Goal: Task Accomplishment & Management: Manage account settings

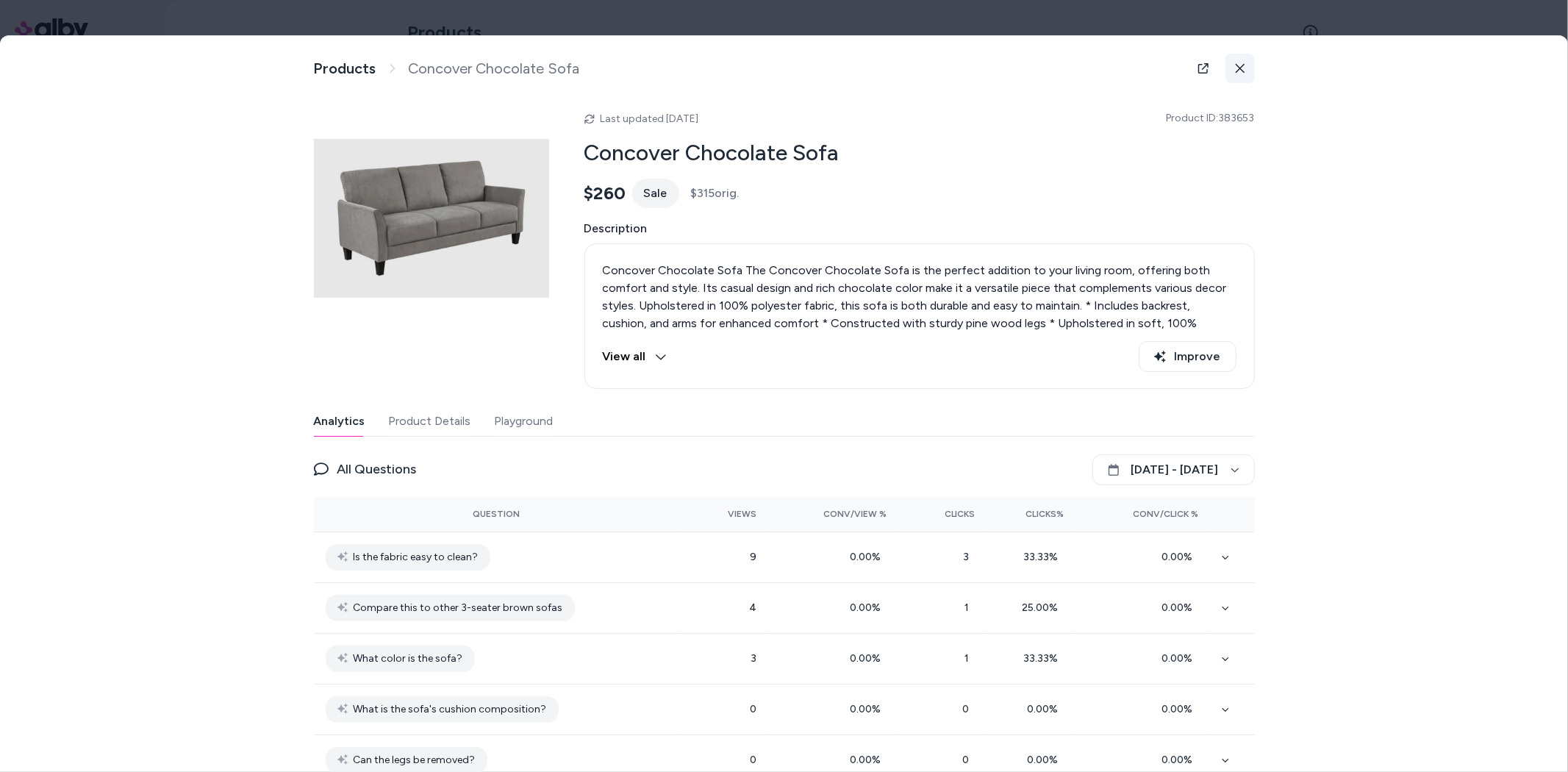
click at [1225, 74] on button at bounding box center [1240, 68] width 30 height 30
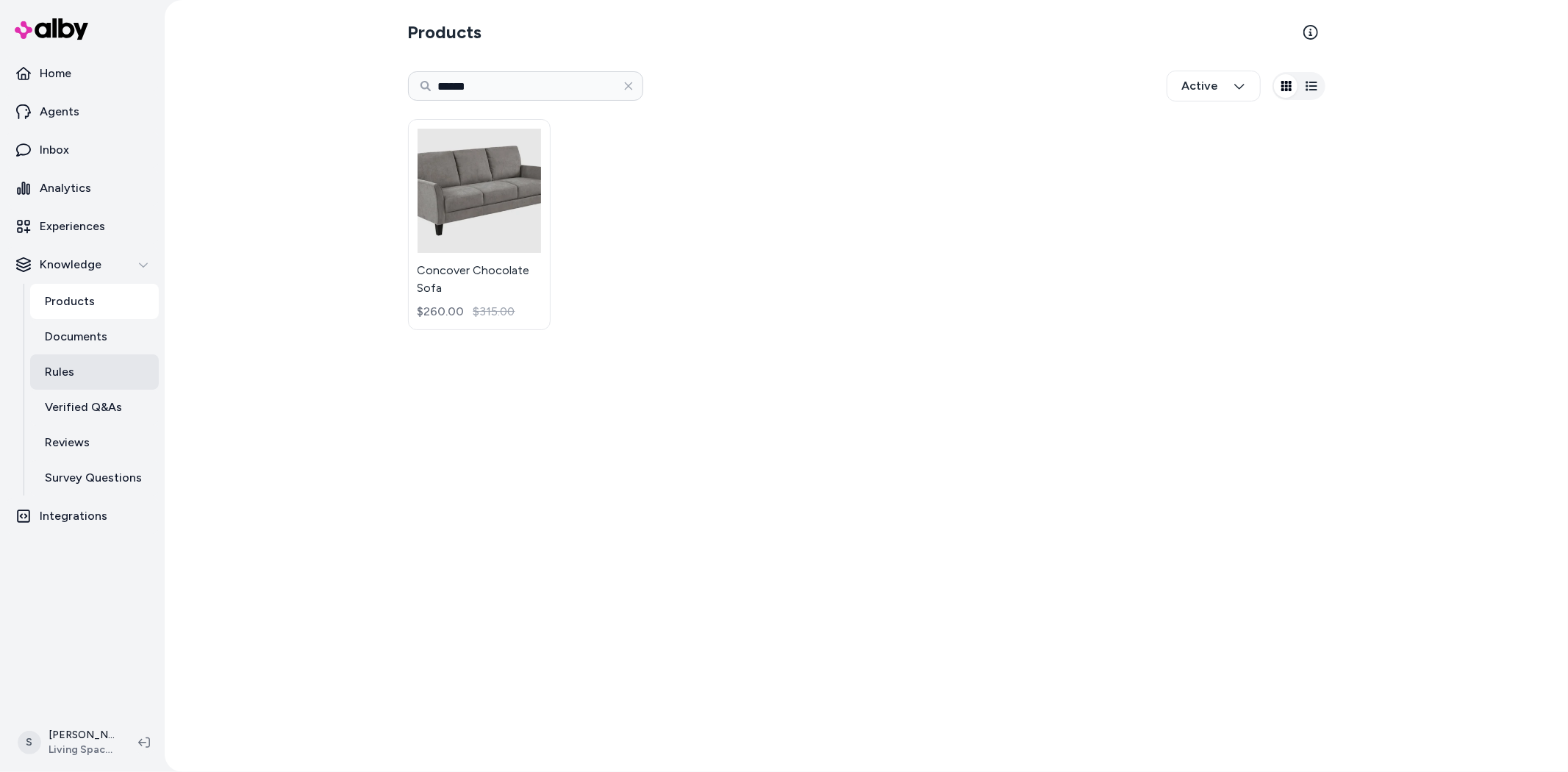
click at [83, 364] on link "Rules" at bounding box center [94, 371] width 128 height 35
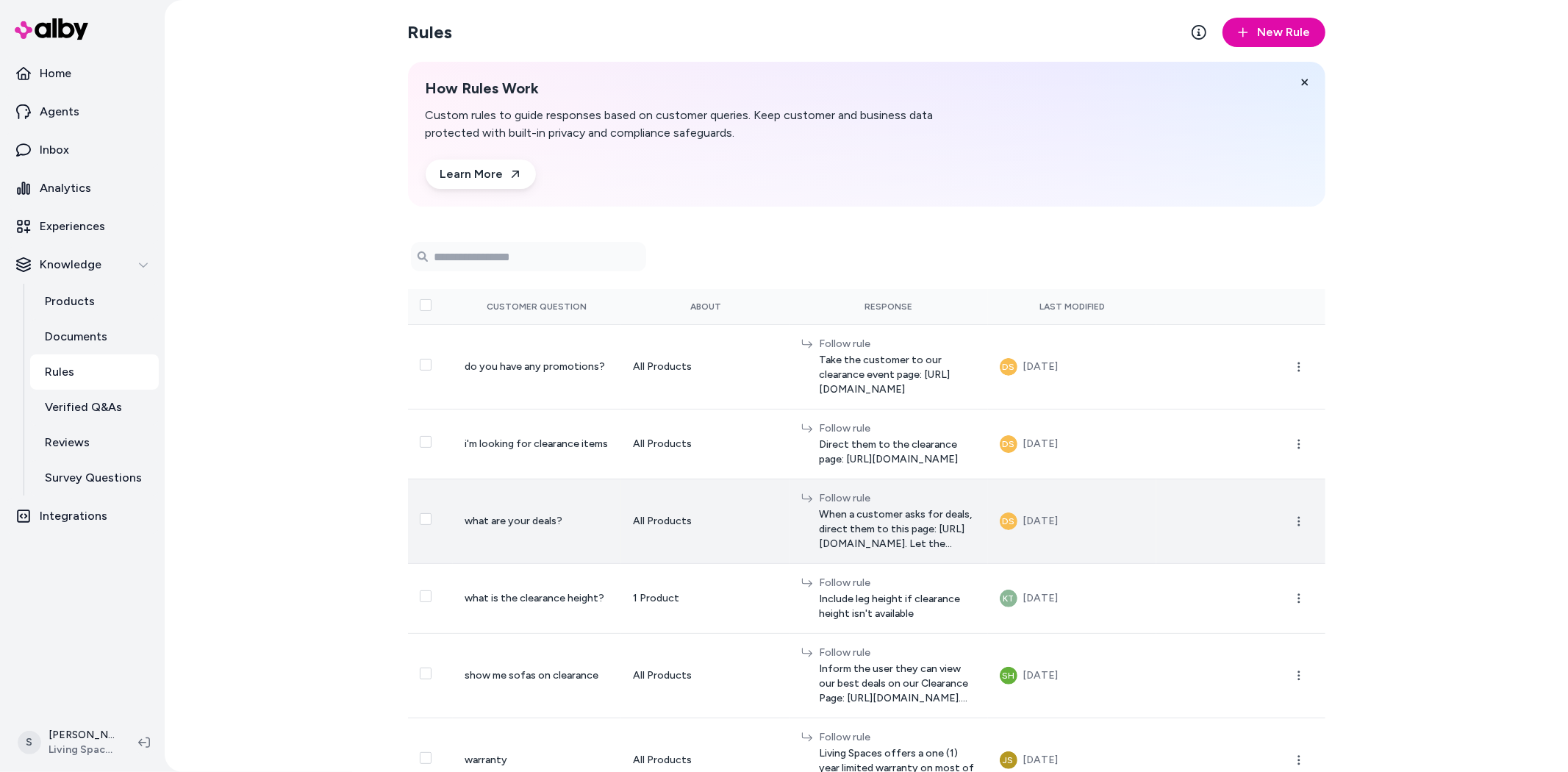
click at [857, 508] on span "When a customer asks for deals, direct them to this page: https://www.livingspa…" at bounding box center [897, 528] width 157 height 44
click at [907, 519] on span "When a customer asks for deals, direct them to this page: https://www.livingspa…" at bounding box center [897, 528] width 157 height 44
click at [1297, 519] on circle "button" at bounding box center [1298, 520] width 2 height 2
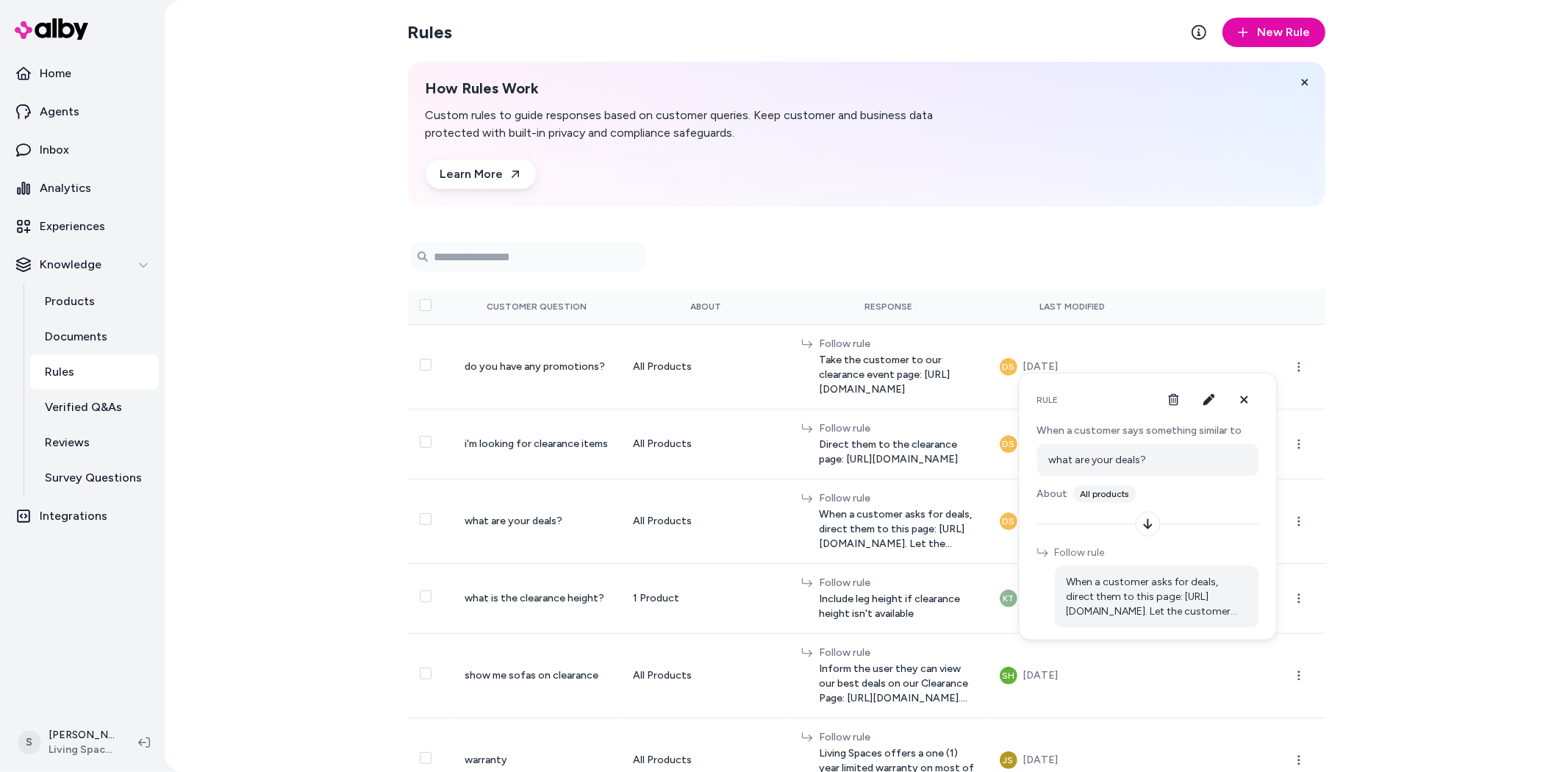
click at [1156, 595] on span "When a customer asks for deals, direct them to this page: https://www.livingspa…" at bounding box center [1157, 596] width 181 height 44
click at [1201, 405] on button "button" at bounding box center [1209, 399] width 30 height 30
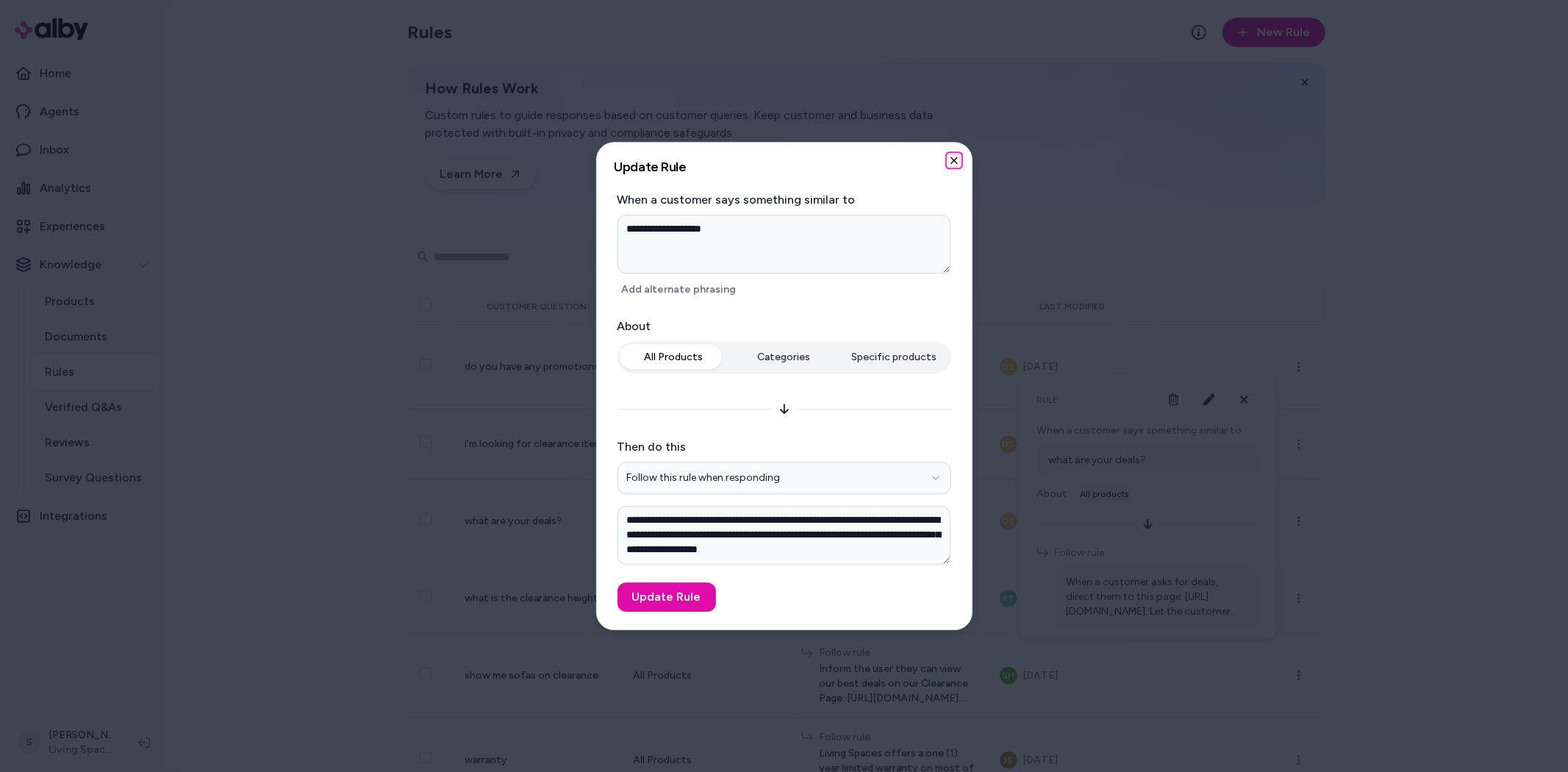
click at [952, 160] on icon "button" at bounding box center [954, 160] width 12 height 12
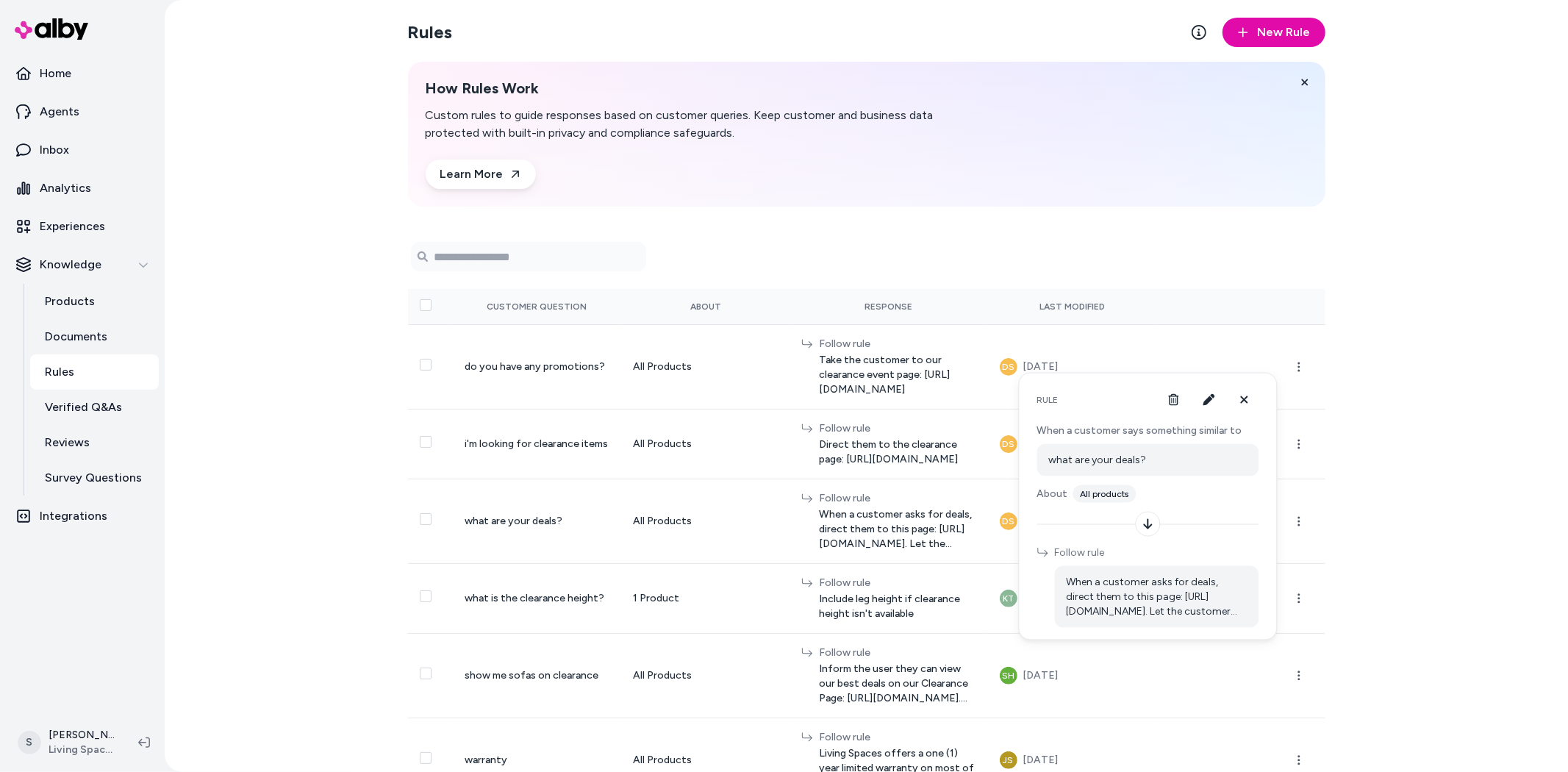
click at [1463, 404] on div "Rules New Rule How Rules Work Custom rules to guide responses based on customer…" at bounding box center [867, 386] width 1404 height 772
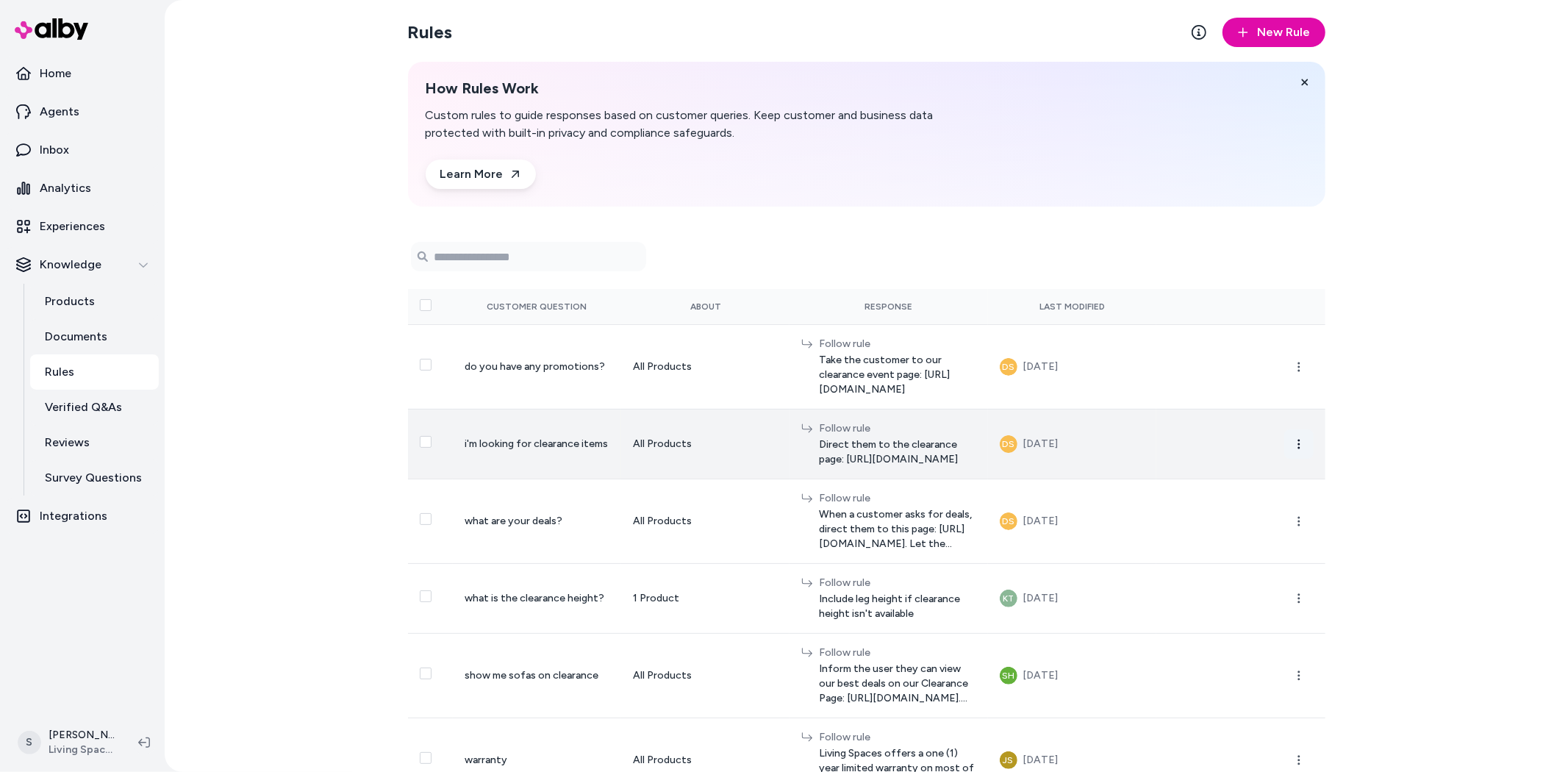
click at [1297, 442] on circle "button" at bounding box center [1298, 443] width 2 height 2
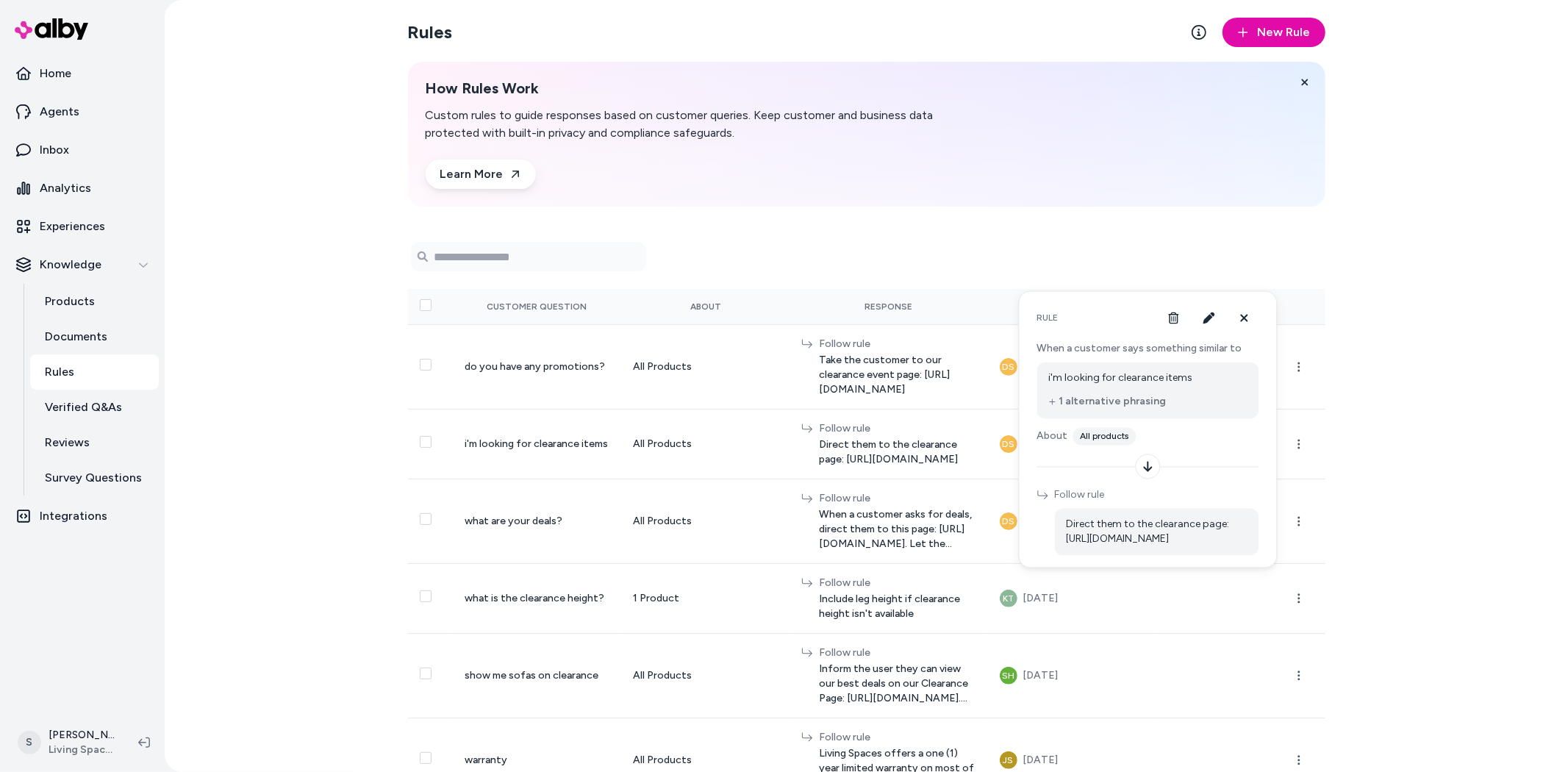
click at [1180, 527] on span "Direct them to the clearance page: https://www.livingspaces.com/clearance/p1352…" at bounding box center [1157, 532] width 181 height 30
click at [1204, 324] on button "button" at bounding box center [1209, 317] width 30 height 30
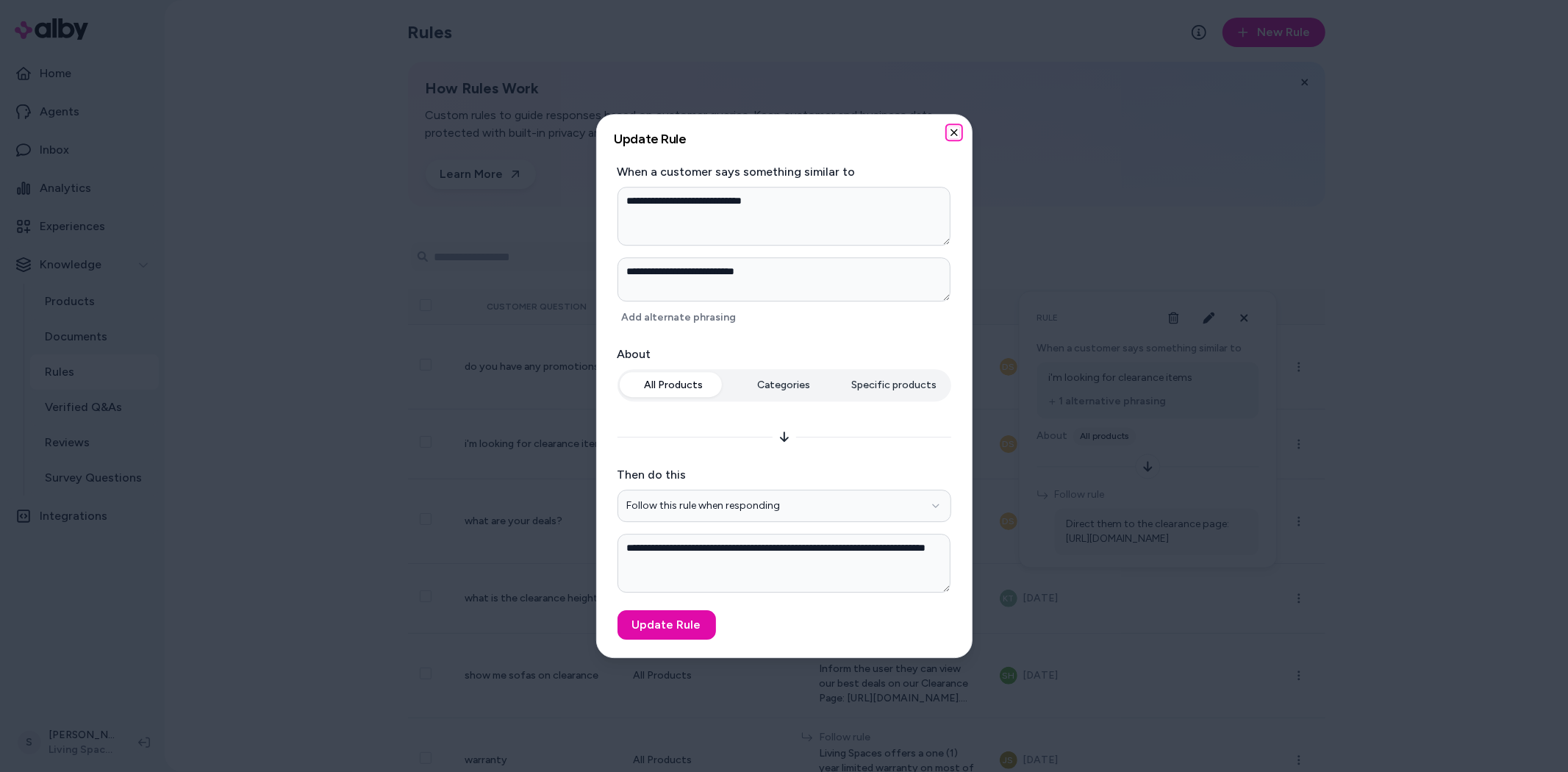
click at [954, 130] on icon "button" at bounding box center [954, 132] width 12 height 12
type textarea "*"
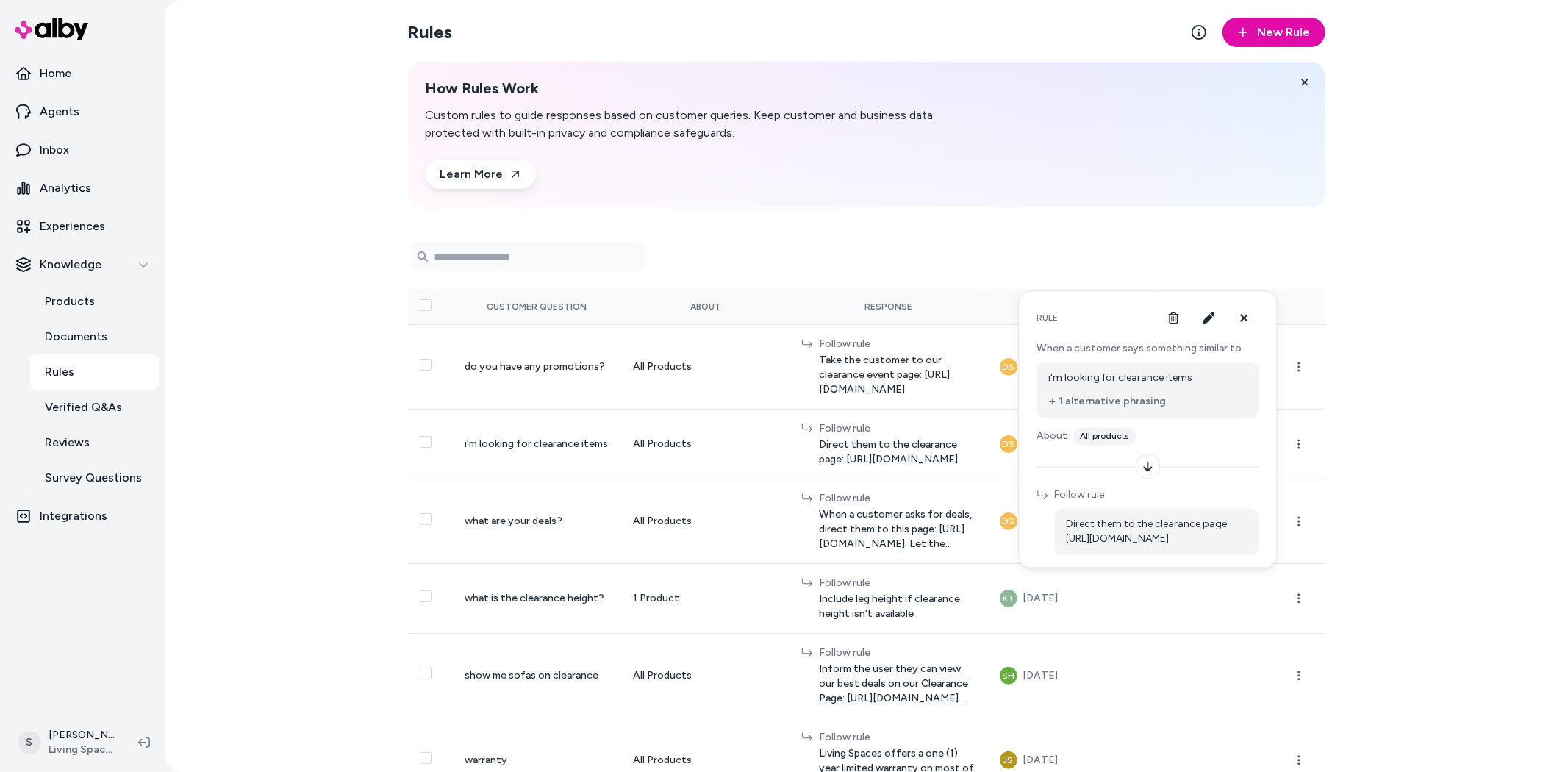
click at [1416, 455] on div "Rules New Rule How Rules Work Custom rules to guide responses based on customer…" at bounding box center [867, 386] width 1404 height 772
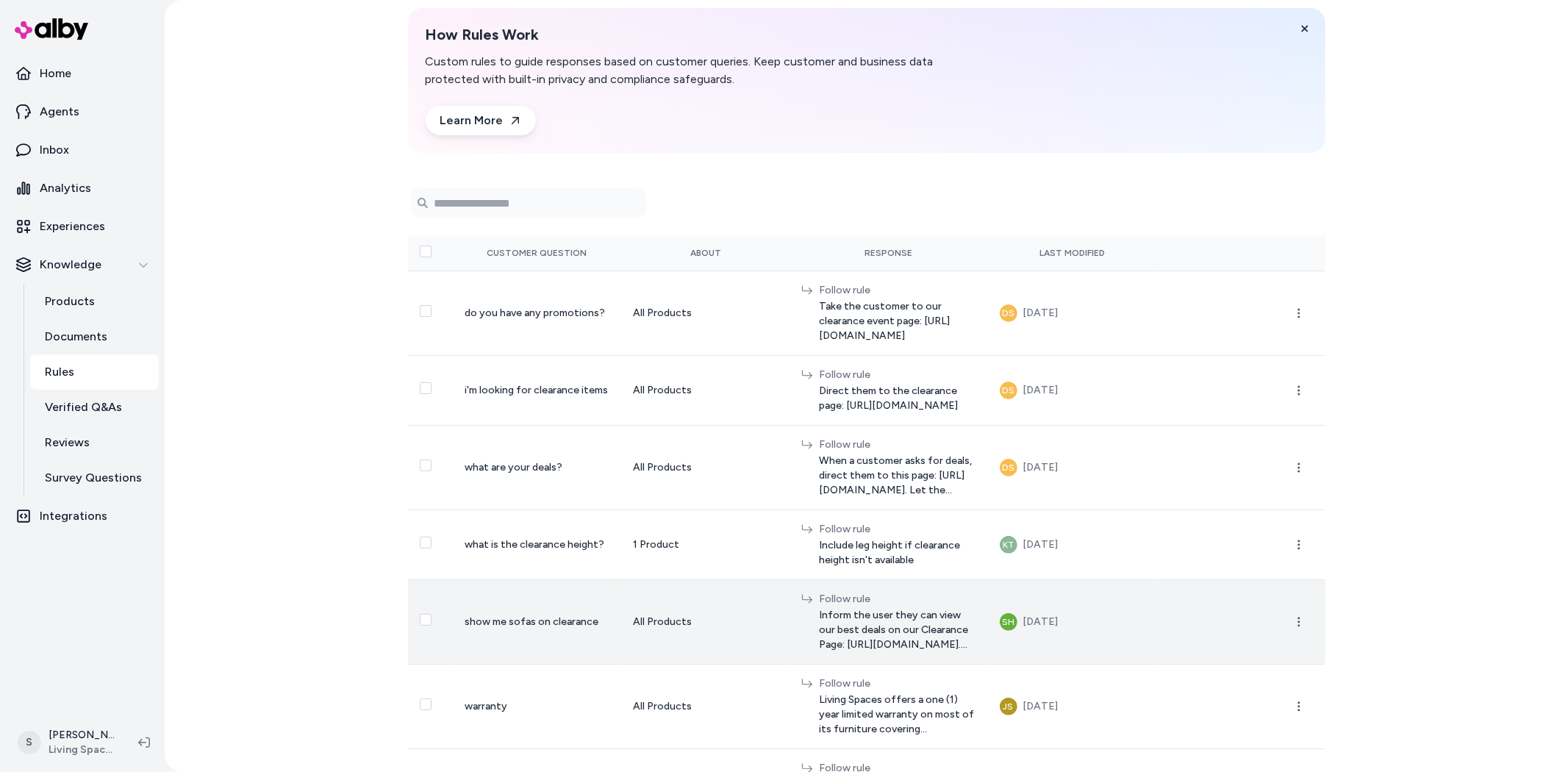
scroll to position [82, 0]
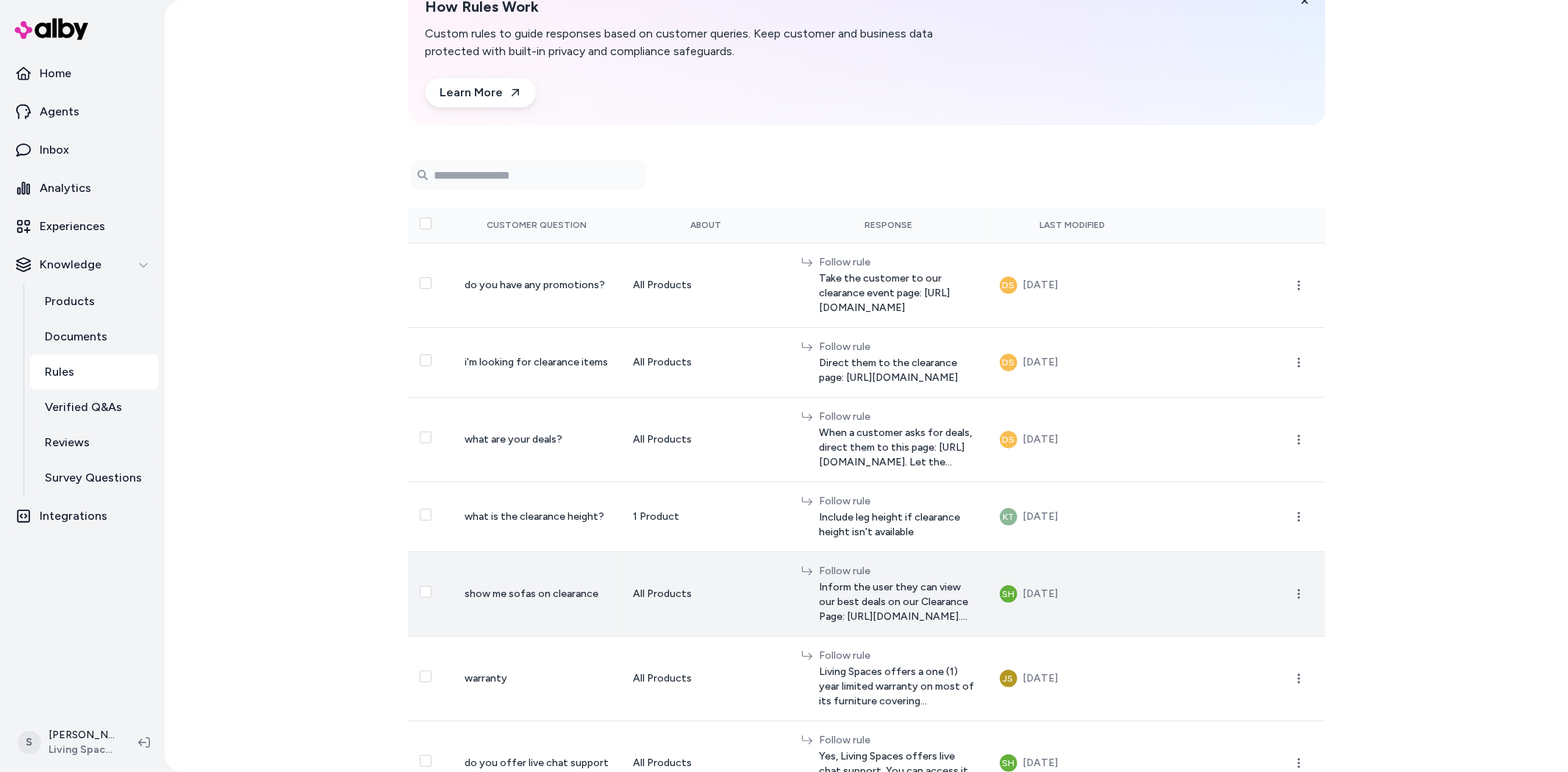
click at [819, 580] on span "Inform the user they can view our best deals on our Clearance Page: https://www…" at bounding box center [897, 602] width 157 height 44
click at [1294, 588] on icon "button" at bounding box center [1299, 594] width 12 height 12
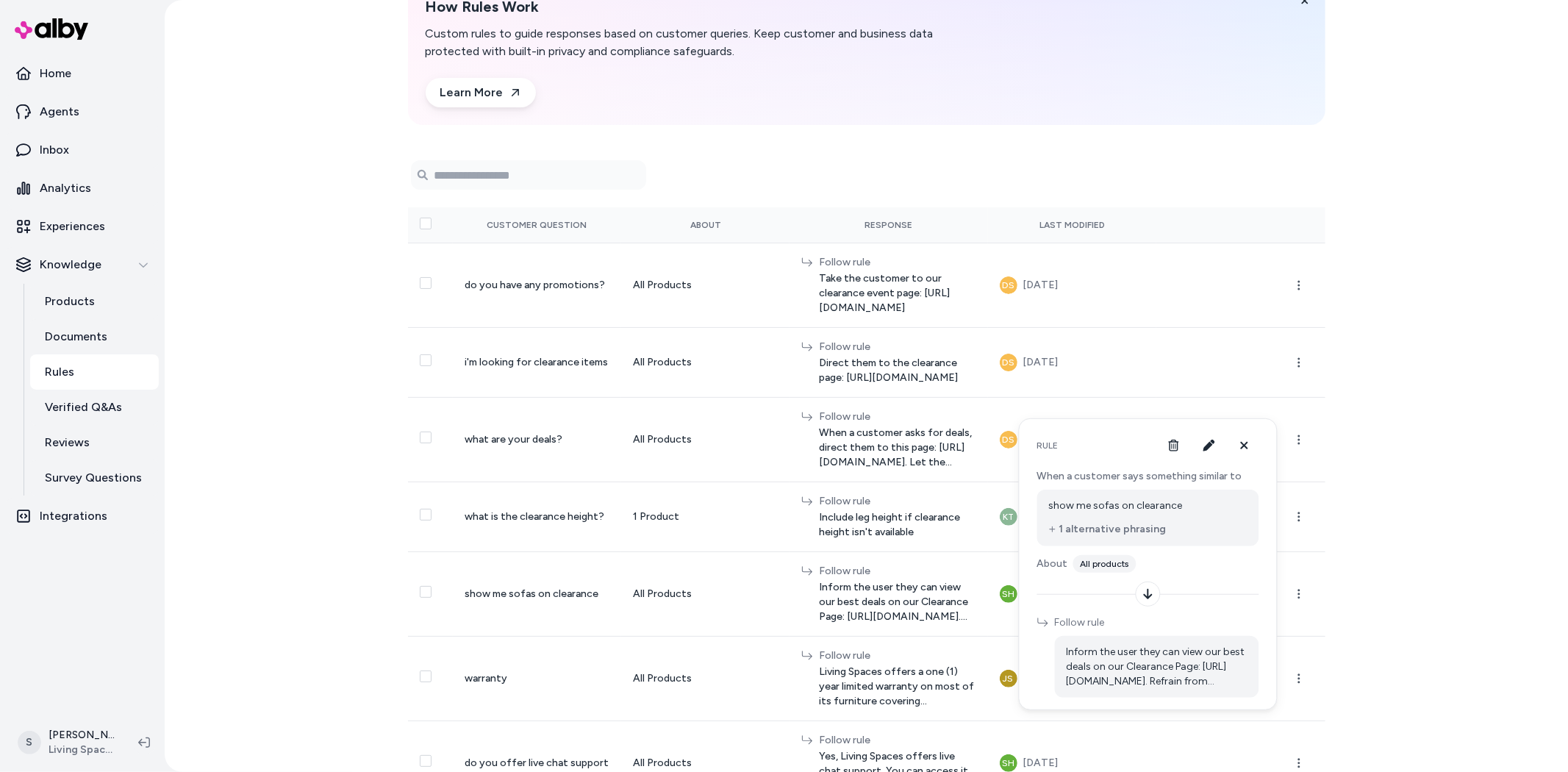
click at [1137, 524] on button "1 alternative phrasing" at bounding box center [1107, 529] width 118 height 14
click at [1091, 671] on span "Inform the user they can view our best deals on our Clearance Page: https://www…" at bounding box center [1157, 673] width 181 height 44
click at [1357, 450] on div "Rules New Rule How Rules Work Custom rules to guide responses based on customer…" at bounding box center [867, 386] width 1404 height 772
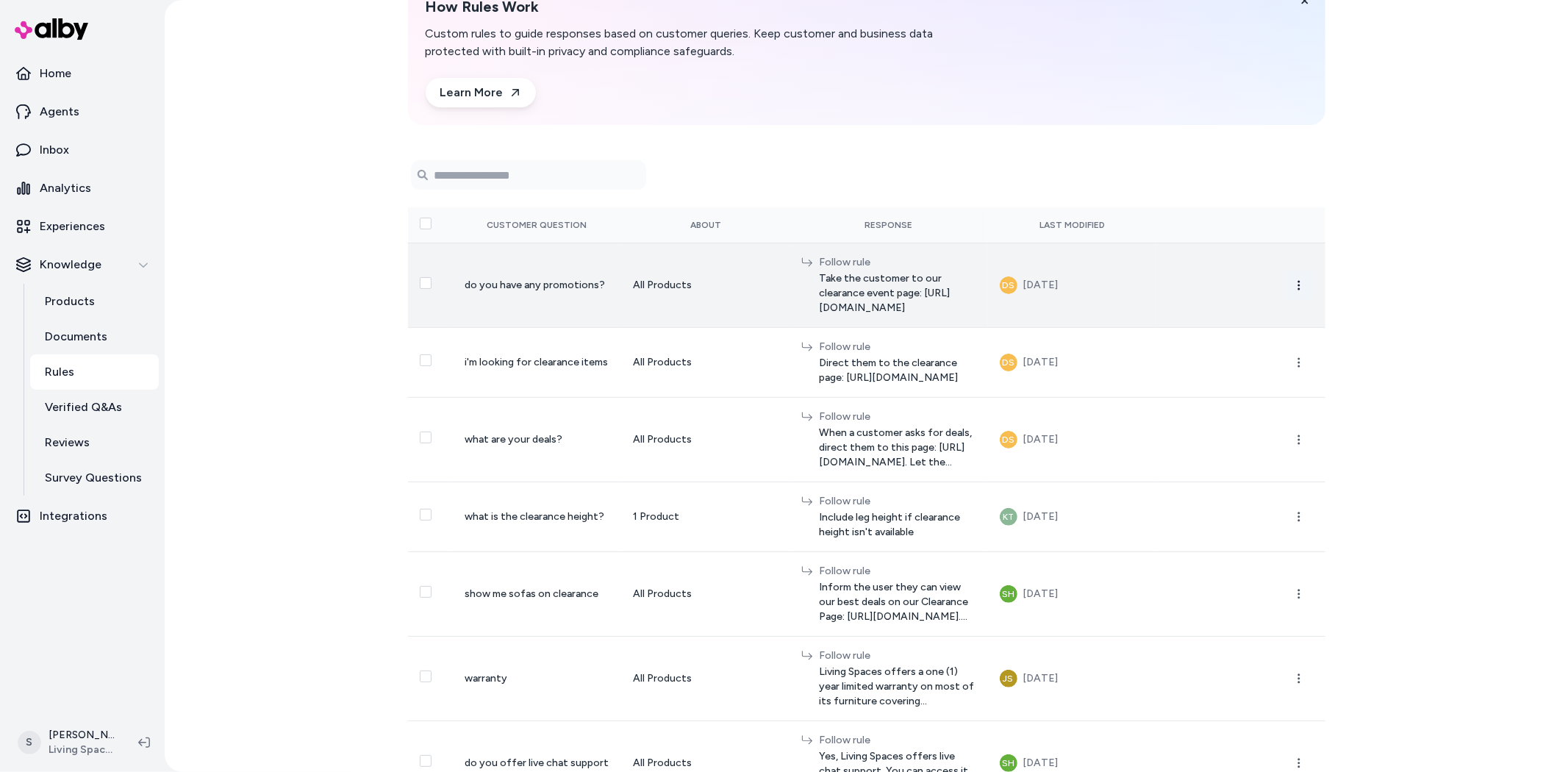
click at [1294, 279] on icon "button" at bounding box center [1299, 284] width 12 height 12
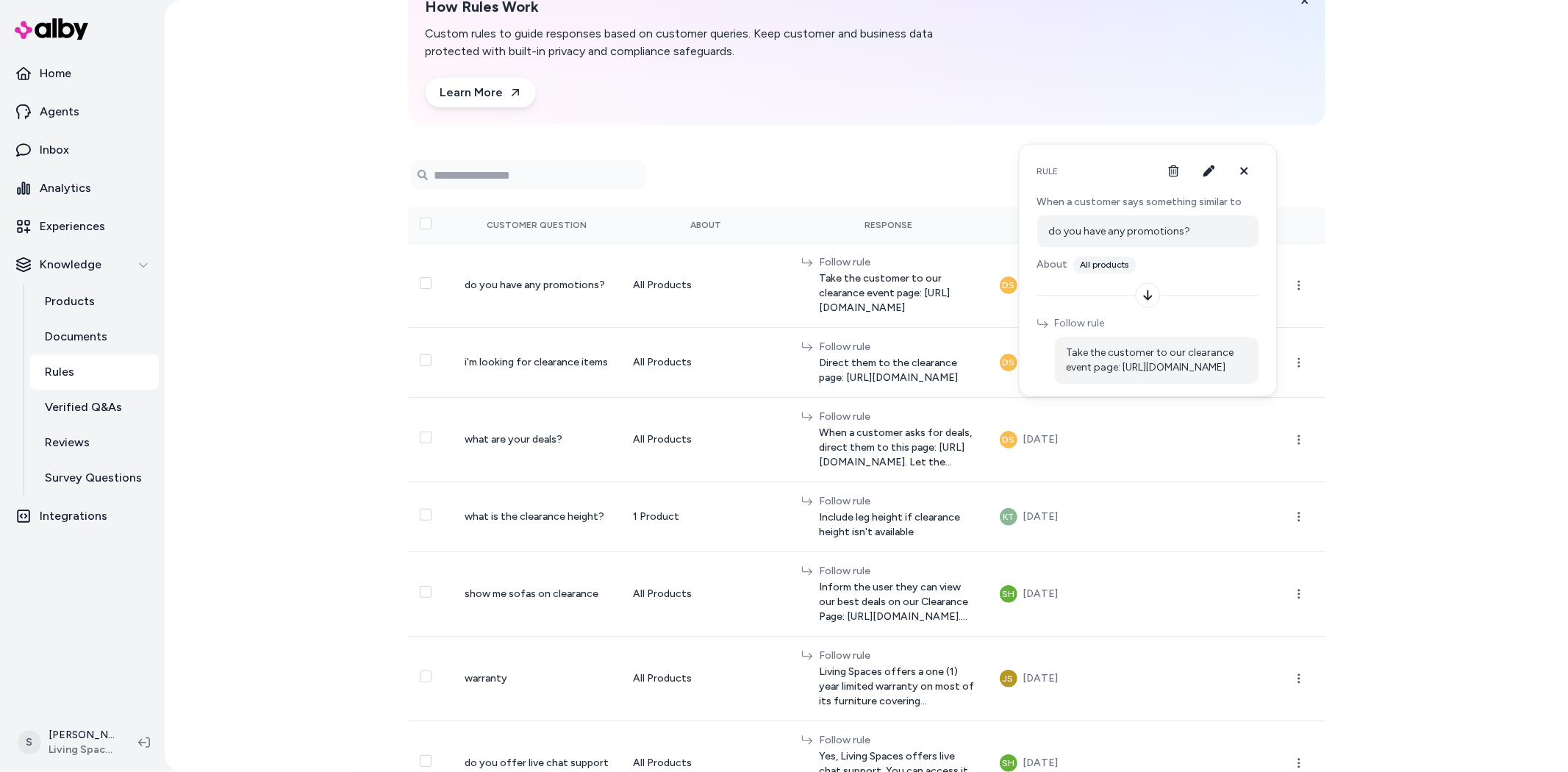
click at [1119, 353] on span "Take the customer to our clearance event page: https://www.livingspaces.com/cle…" at bounding box center [1157, 360] width 181 height 30
click at [1385, 340] on div "Rules New Rule How Rules Work Custom rules to guide responses based on customer…" at bounding box center [867, 386] width 1404 height 772
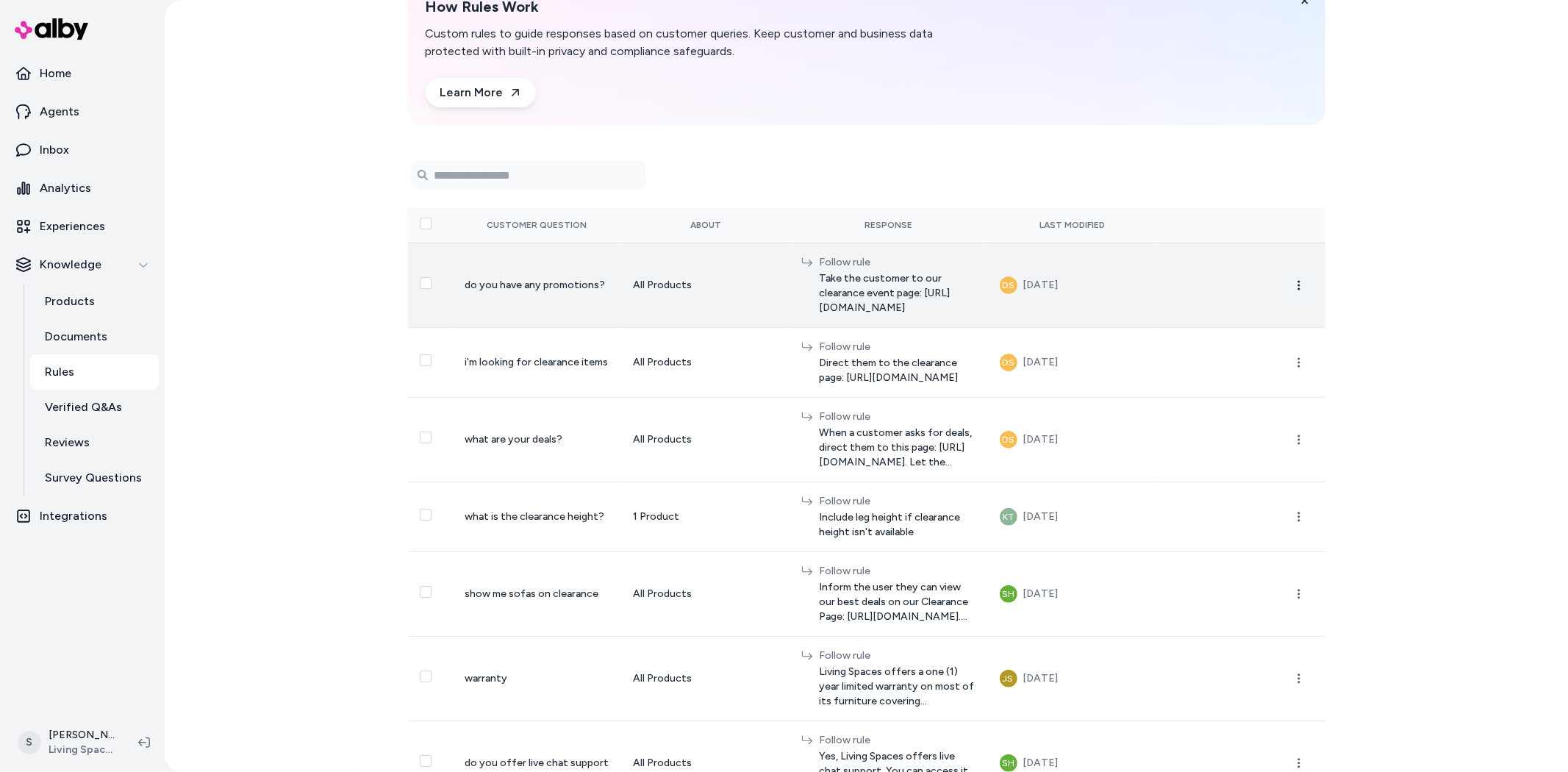
click at [1295, 279] on icon "button" at bounding box center [1299, 284] width 12 height 12
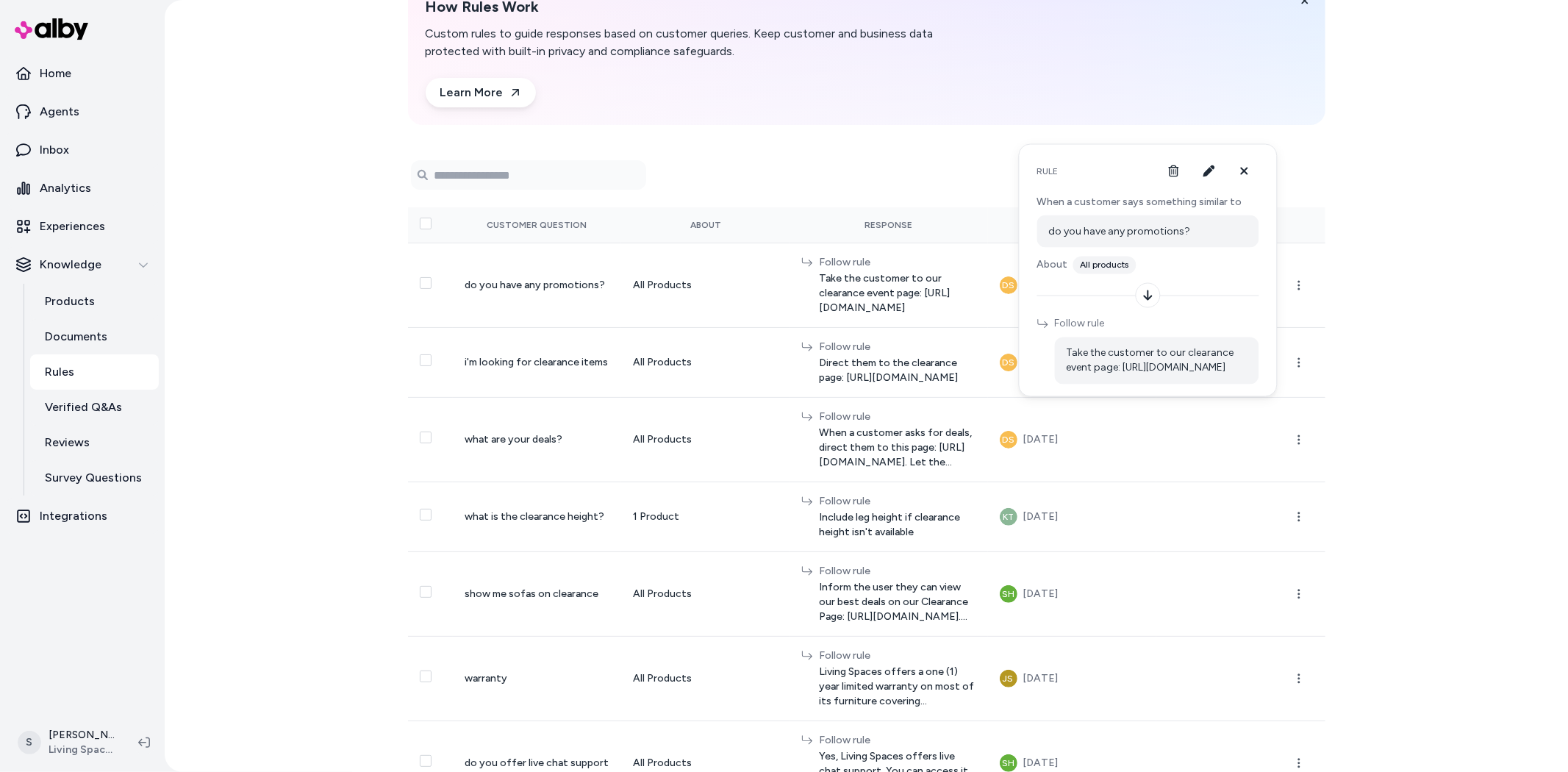
click at [287, 255] on div "Rules New Rule How Rules Work Custom rules to guide responses based on customer…" at bounding box center [867, 386] width 1404 height 772
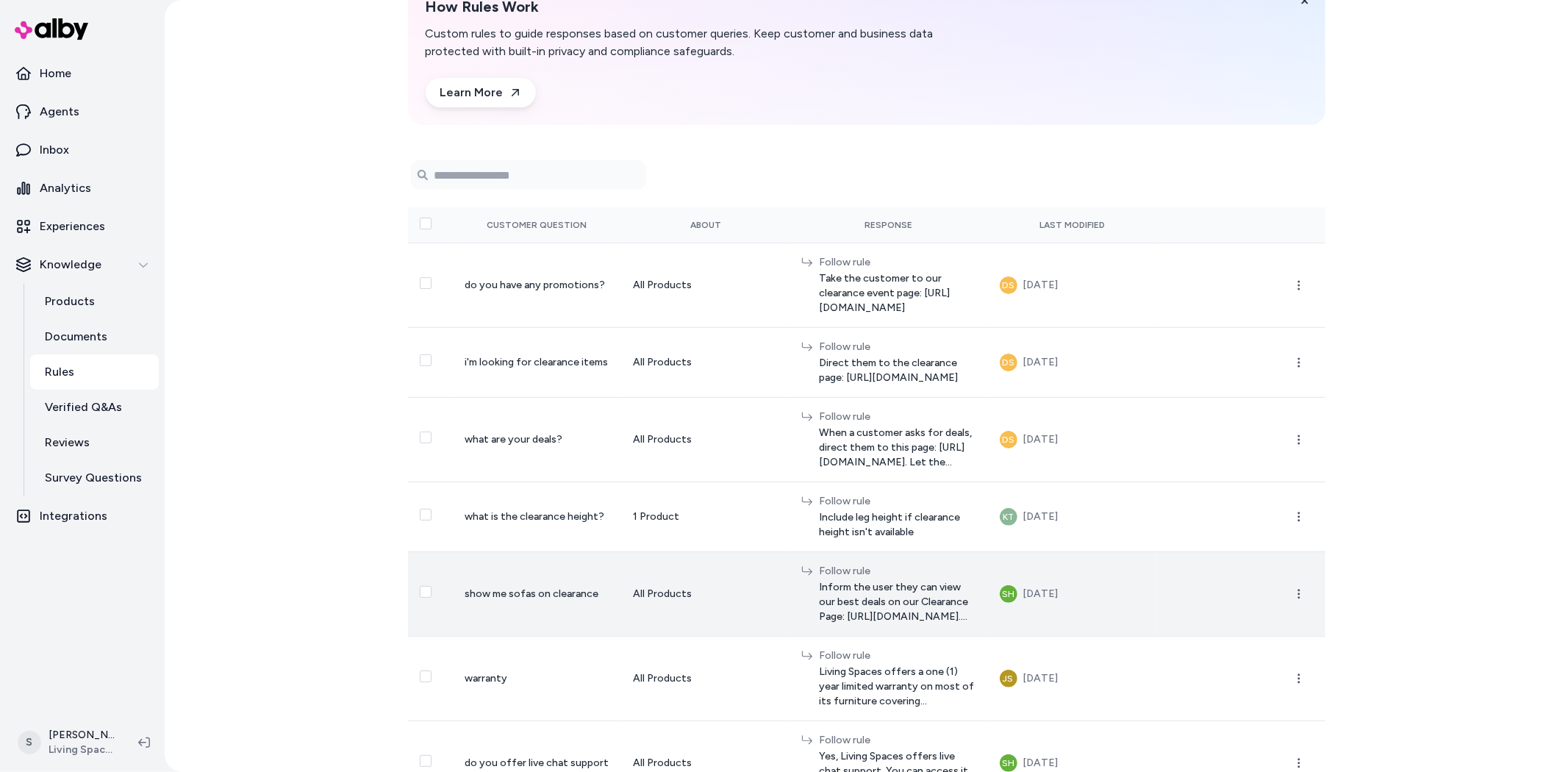
click at [822, 580] on span "Inform the user they can view our best deals on our Clearance Page: https://www…" at bounding box center [897, 602] width 157 height 44
